Goal: Task Accomplishment & Management: Manage account settings

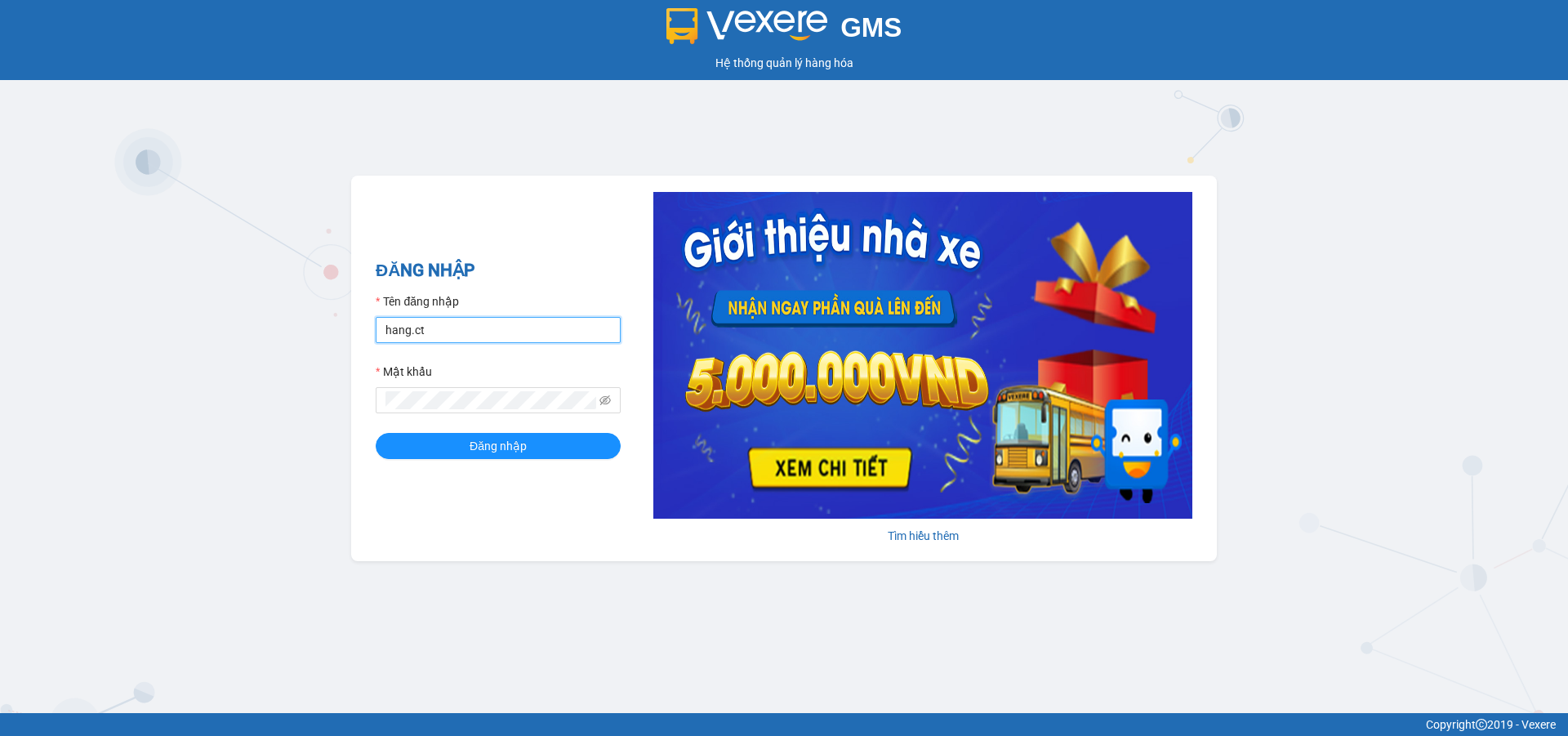
click at [463, 331] on input "hang.ct" at bounding box center [498, 330] width 245 height 26
type input "nguyenhoa.ct"
click at [600, 398] on icon "eye-invisible" at bounding box center [606, 400] width 12 height 12
click at [457, 448] on button "Đăng nhập" at bounding box center [498, 446] width 245 height 26
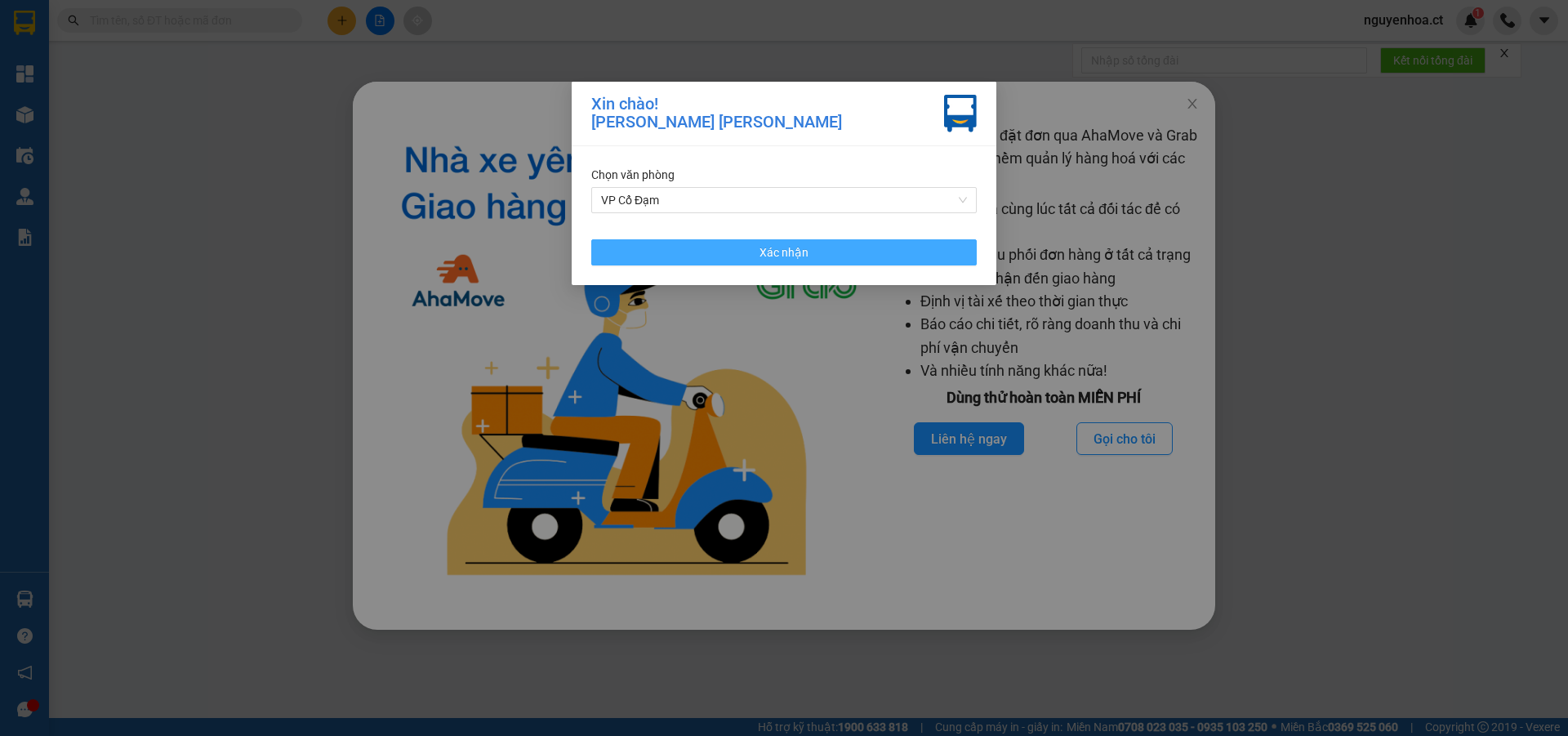
drag, startPoint x: 862, startPoint y: 252, endPoint x: 1182, endPoint y: 157, distance: 333.8
click at [862, 251] on button "Xác nhận" at bounding box center [784, 252] width 386 height 26
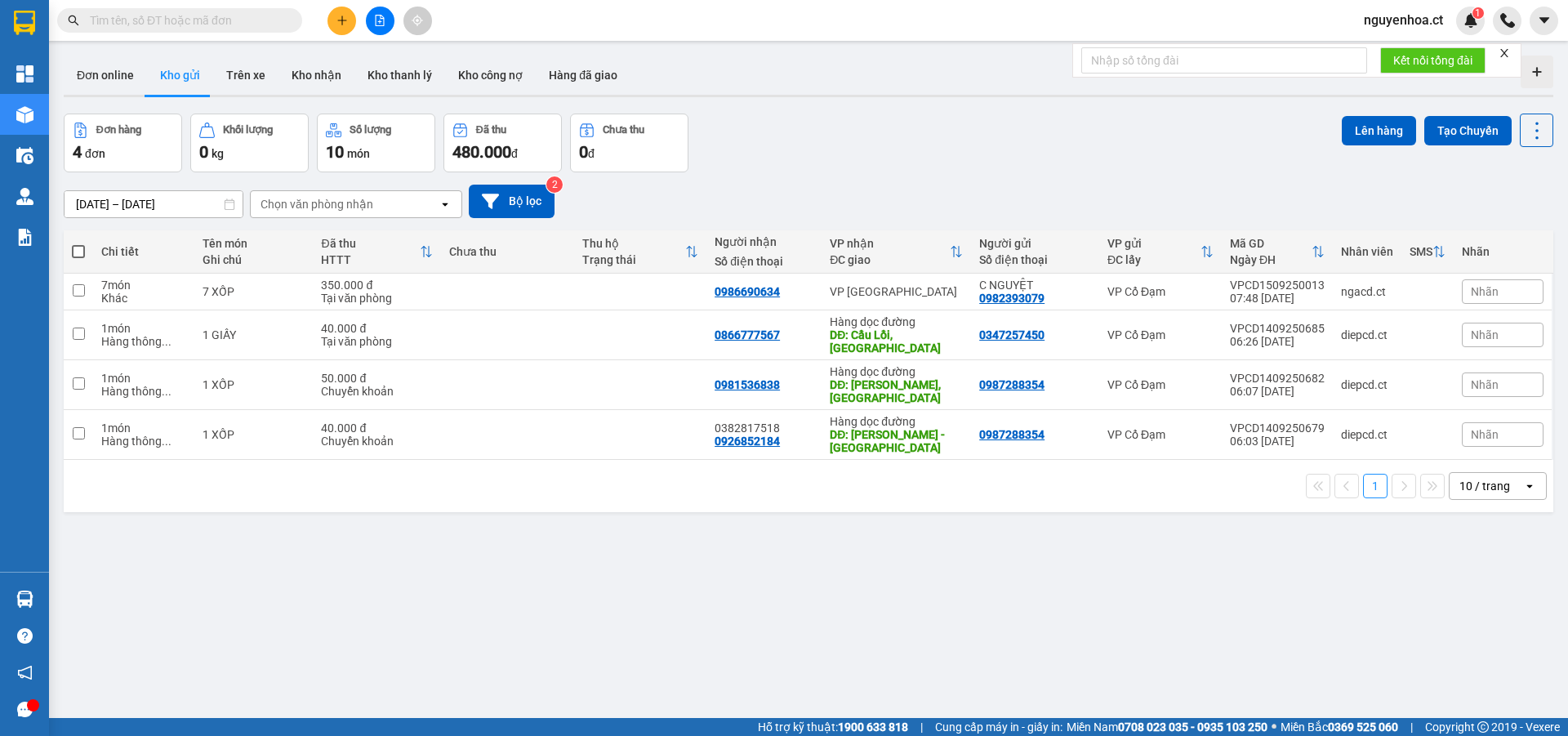
click at [136, 22] on input "text" at bounding box center [186, 20] width 193 height 18
paste input "0387228888"
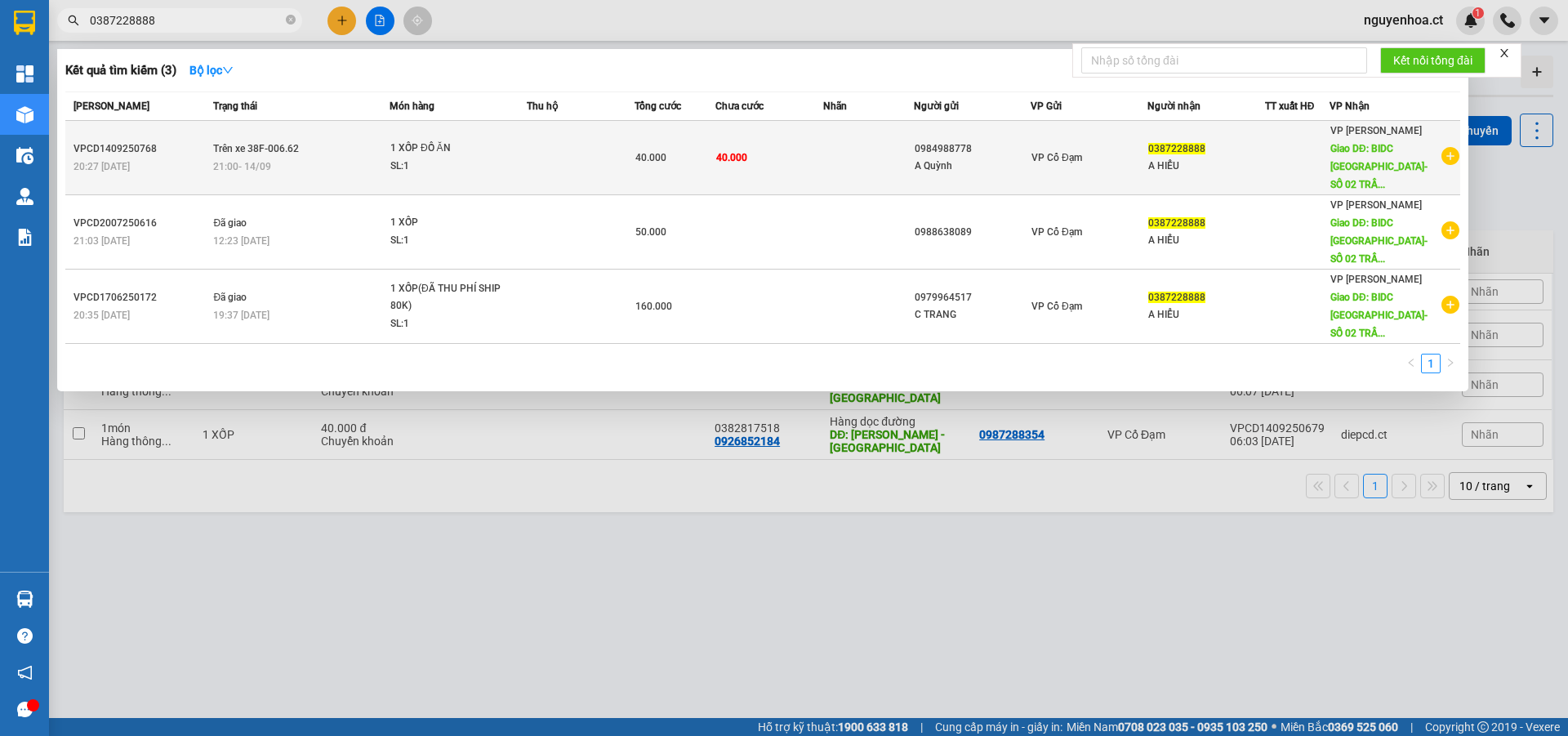
type input "0387228888"
click at [326, 160] on div "21:00 [DATE]" at bounding box center [301, 166] width 176 height 18
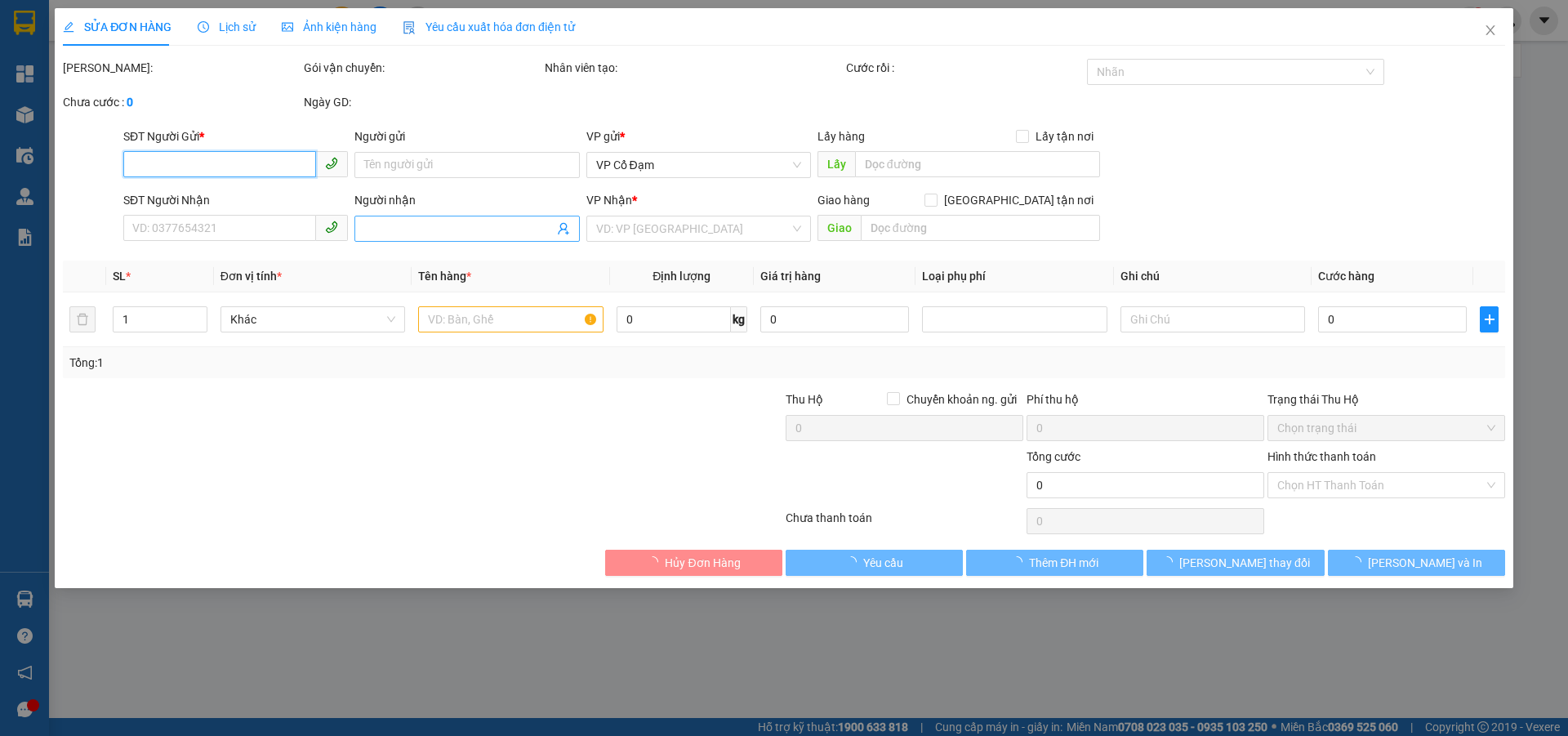
type input "0984988778"
type input "A Quỳnh"
type input "0387228888"
type input "A HIỂU"
type input "BIDC [GEOGRAPHIC_DATA]-SỐ 02 [PERSON_NAME],PHƯỜNG [GEOGRAPHIC_DATA],[GEOGRAPHIC…"
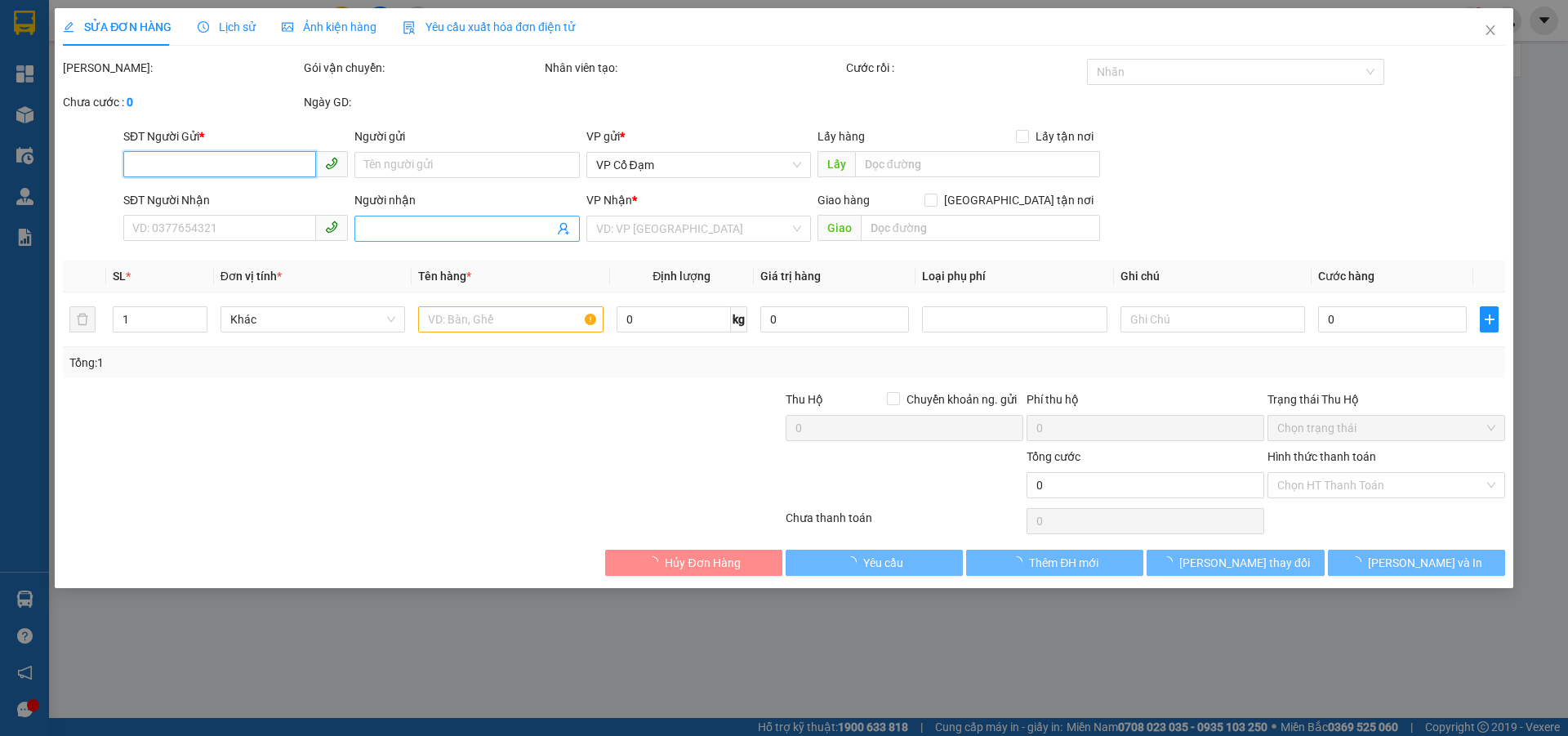
type input "40.000"
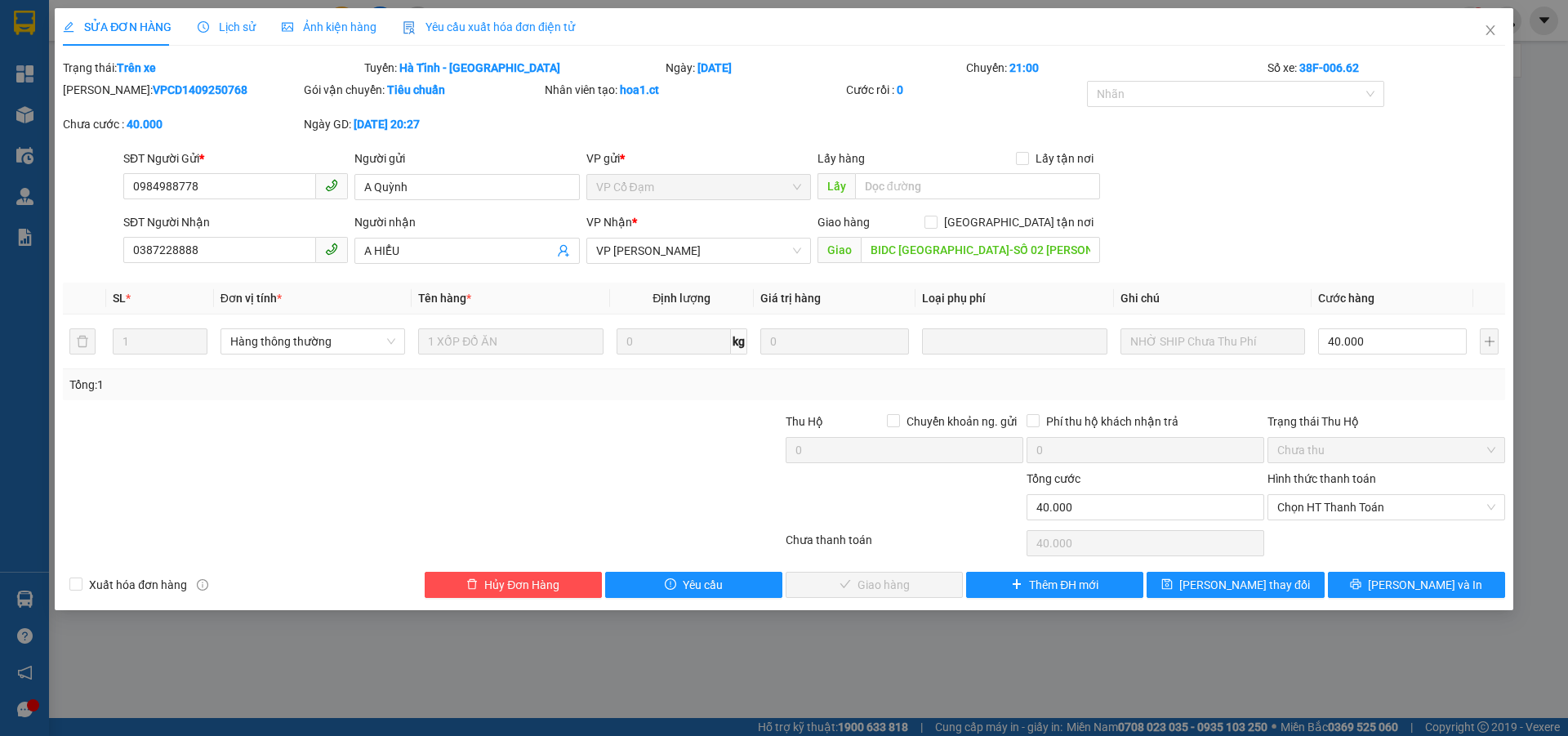
click at [228, 26] on span "Lịch sử" at bounding box center [227, 26] width 58 height 13
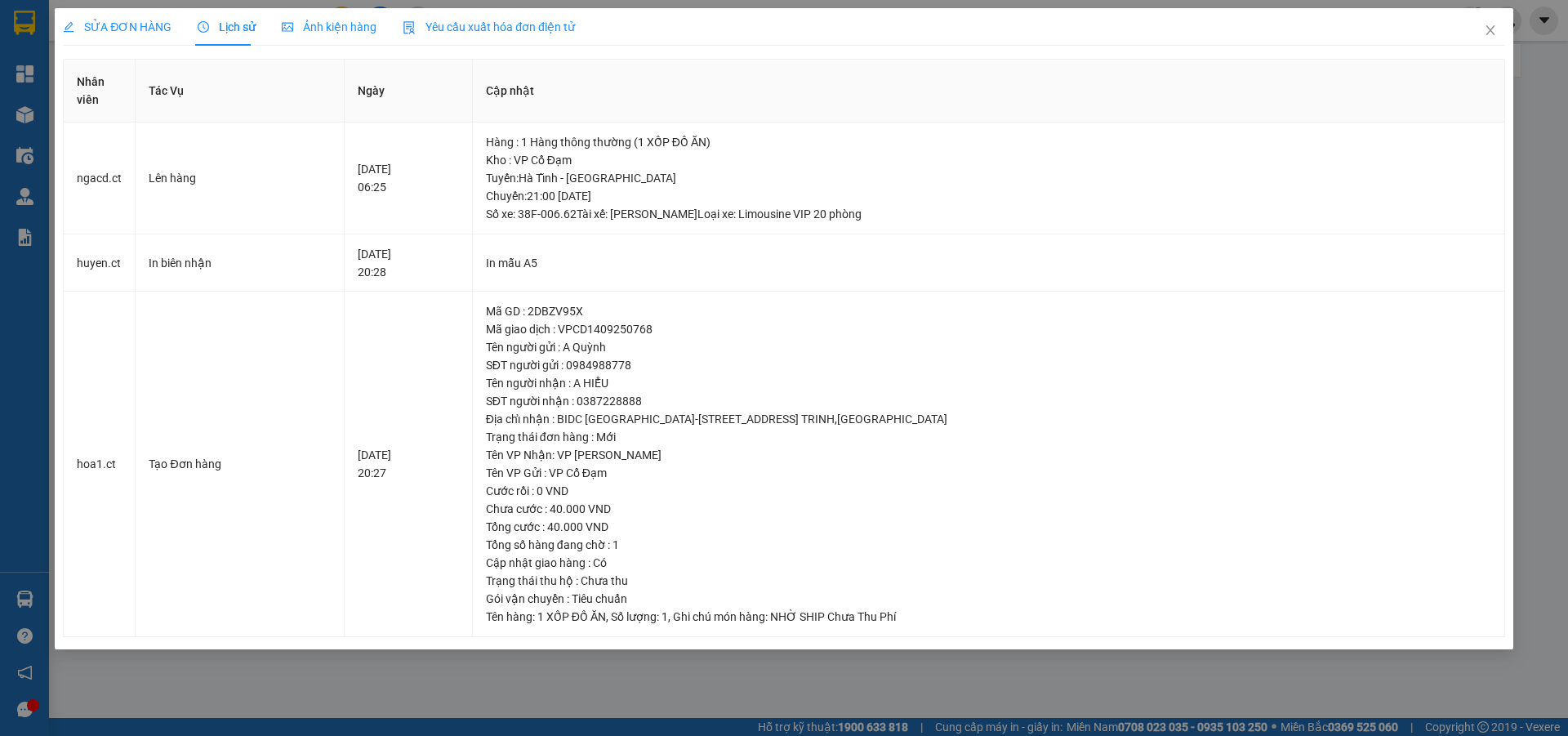
click at [109, 27] on span "SỬA ĐƠN HÀNG" at bounding box center [117, 26] width 108 height 13
